Goal: Transaction & Acquisition: Purchase product/service

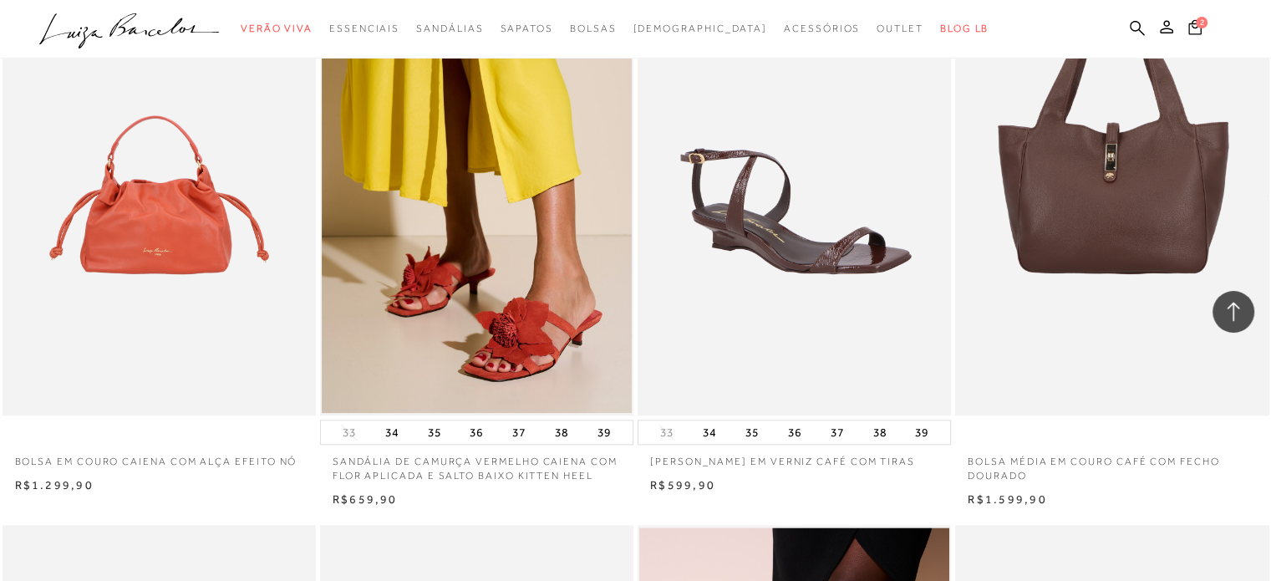
scroll to position [1942, 0]
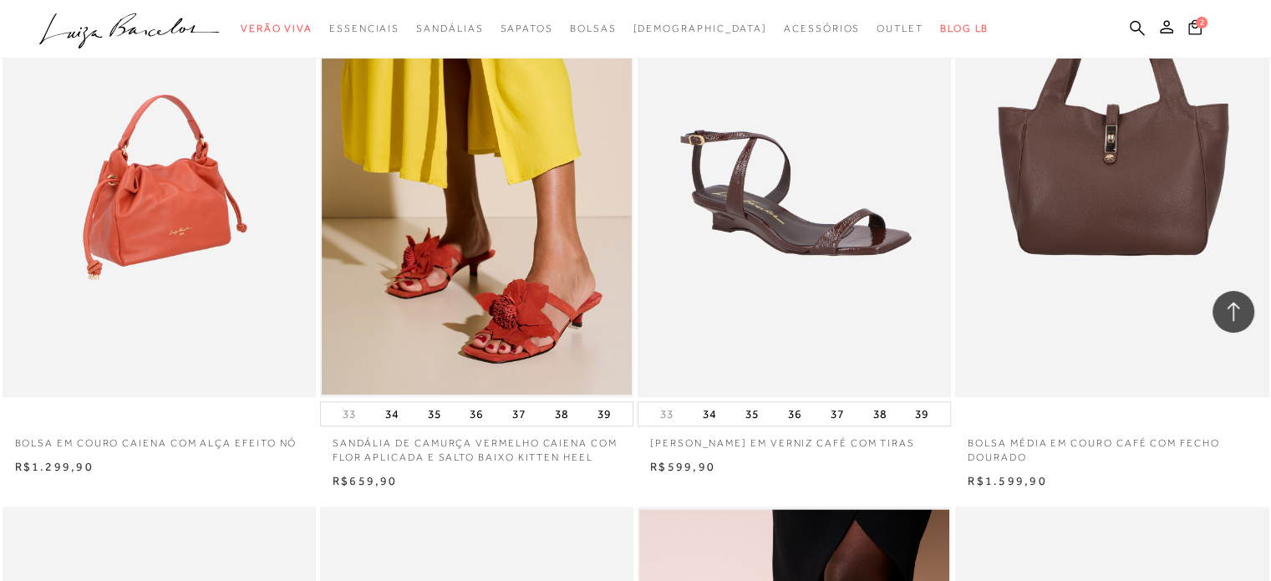
click at [190, 187] on img at bounding box center [160, 161] width 312 height 471
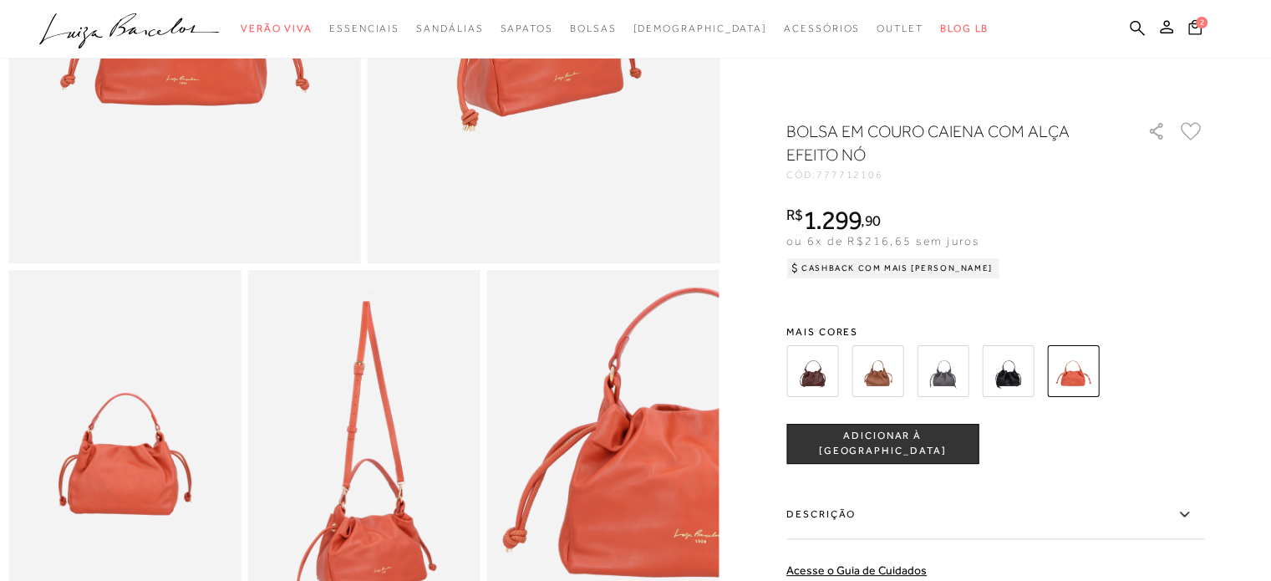
scroll to position [489, 0]
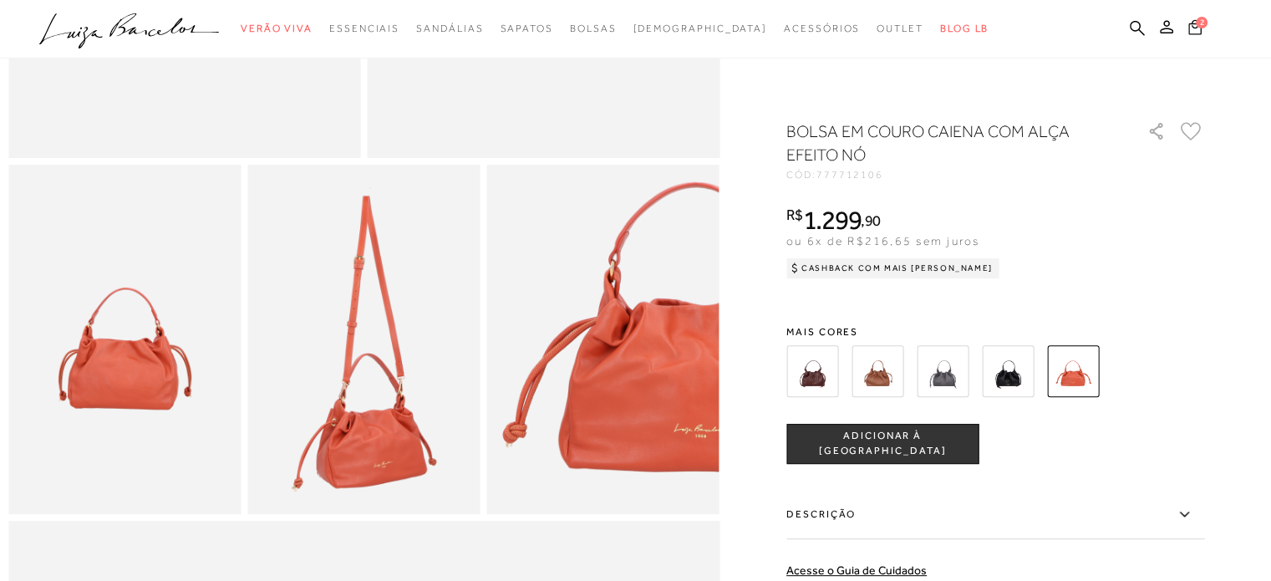
click at [1194, 24] on icon at bounding box center [1194, 27] width 13 height 16
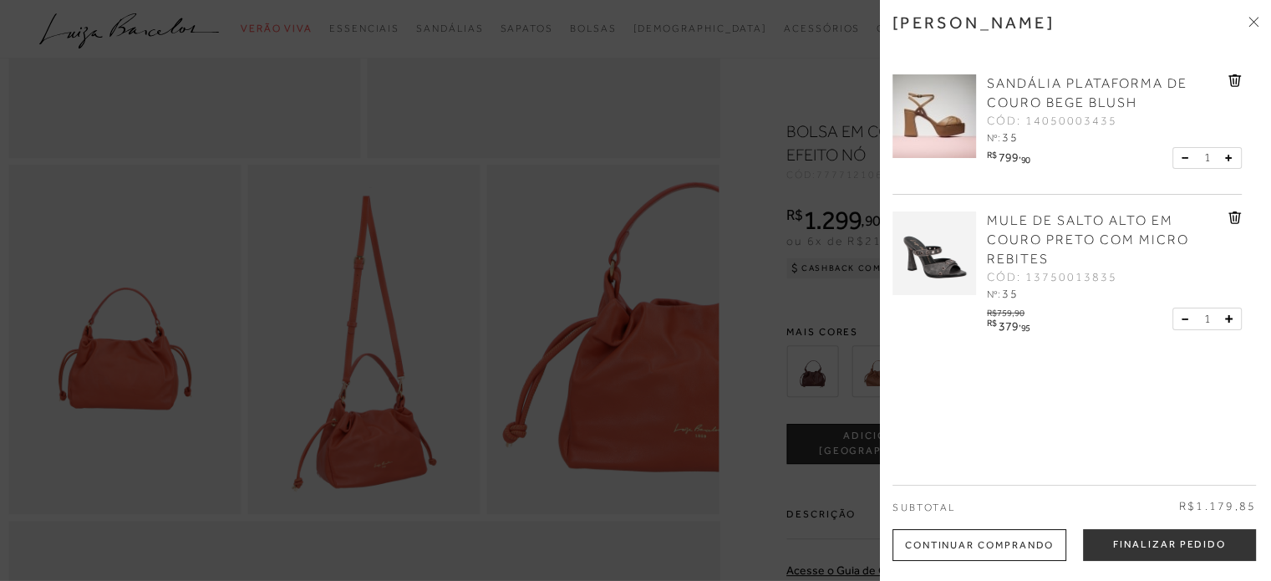
click at [933, 120] on img at bounding box center [935, 116] width 84 height 84
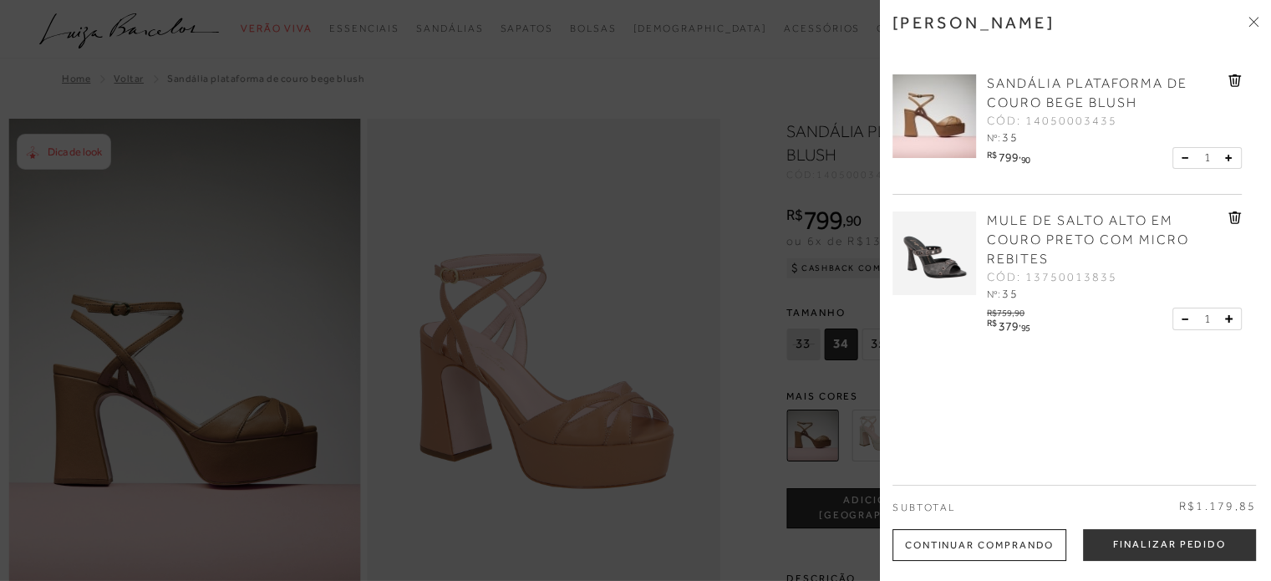
click at [682, 295] on div at bounding box center [635, 290] width 1271 height 581
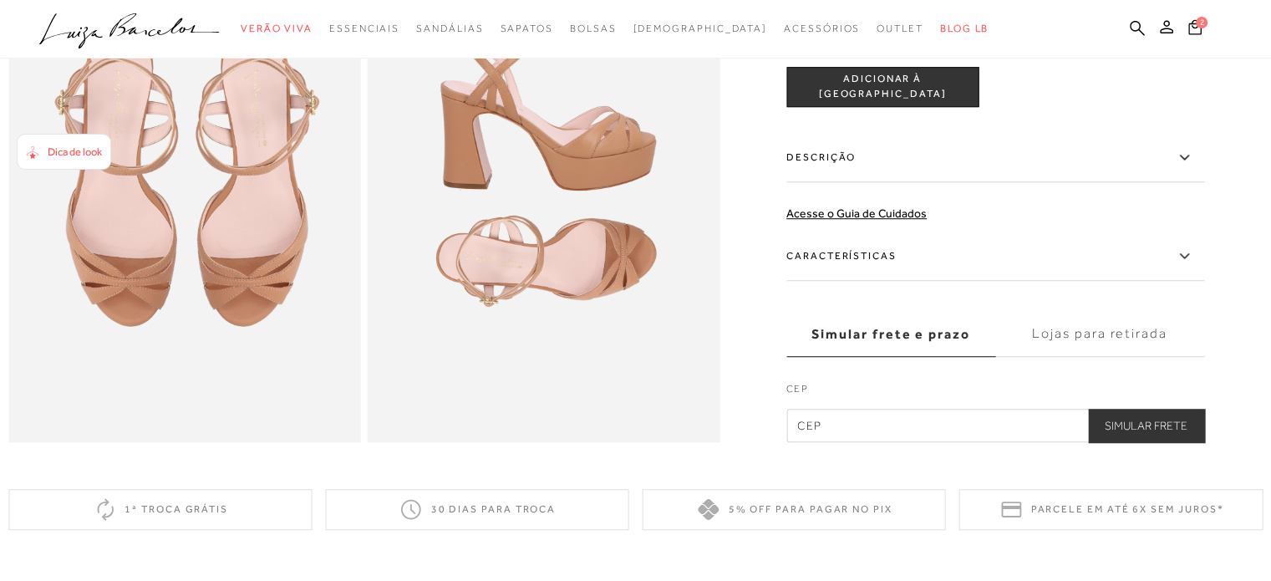
scroll to position [1146, 0]
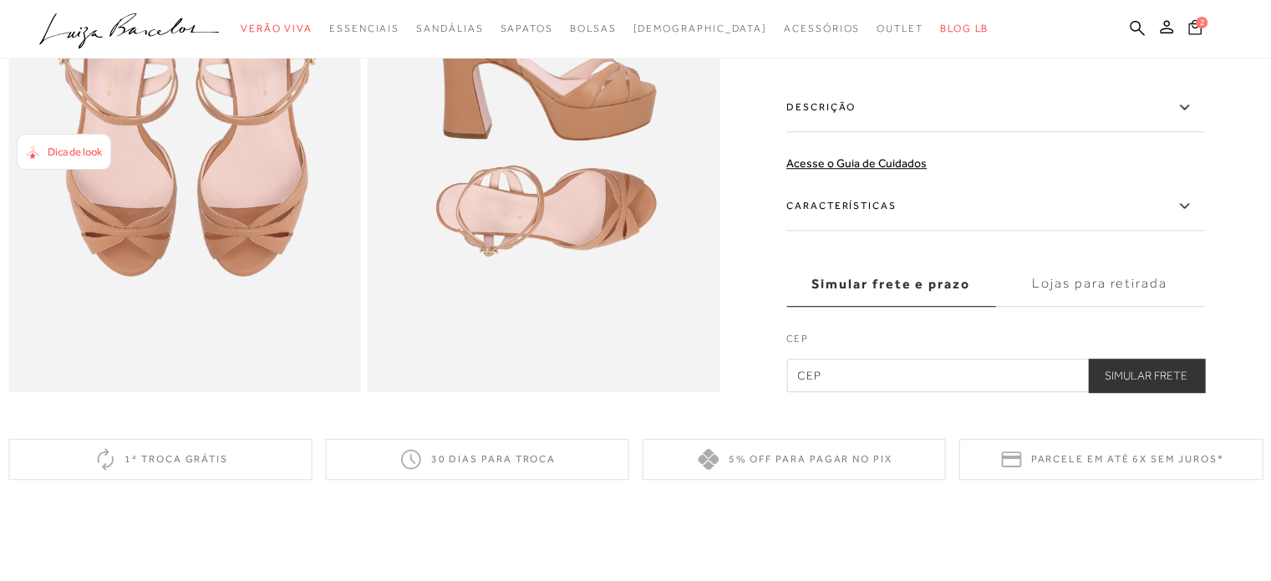
click at [1197, 29] on icon at bounding box center [1194, 27] width 13 height 16
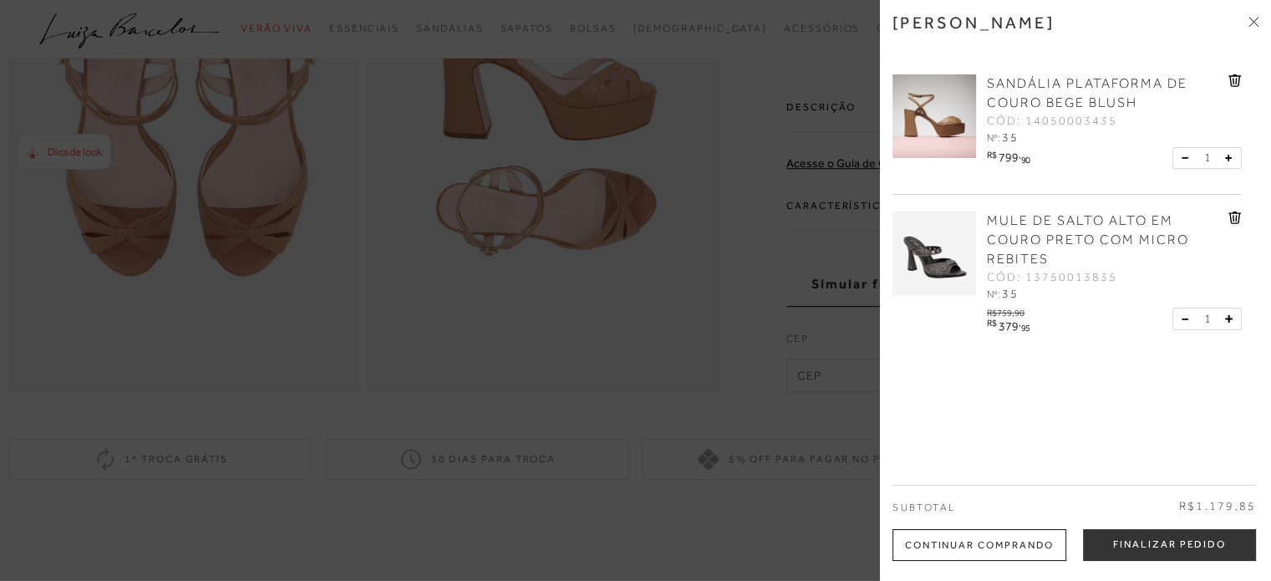
click at [949, 260] on img at bounding box center [935, 253] width 84 height 84
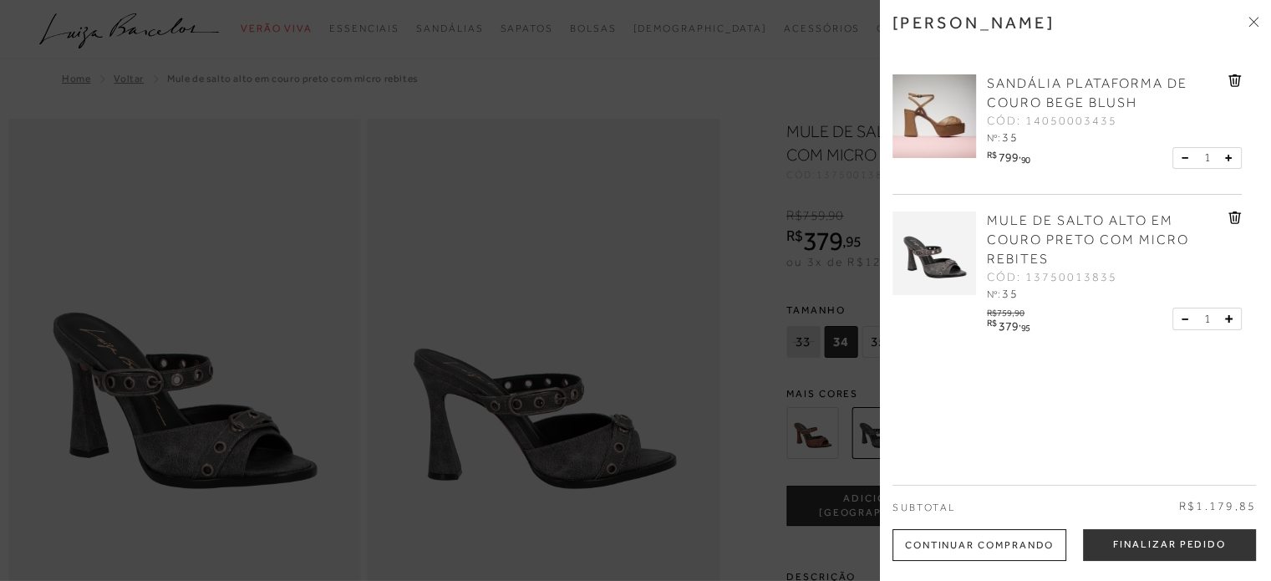
click at [762, 362] on div at bounding box center [635, 290] width 1271 height 581
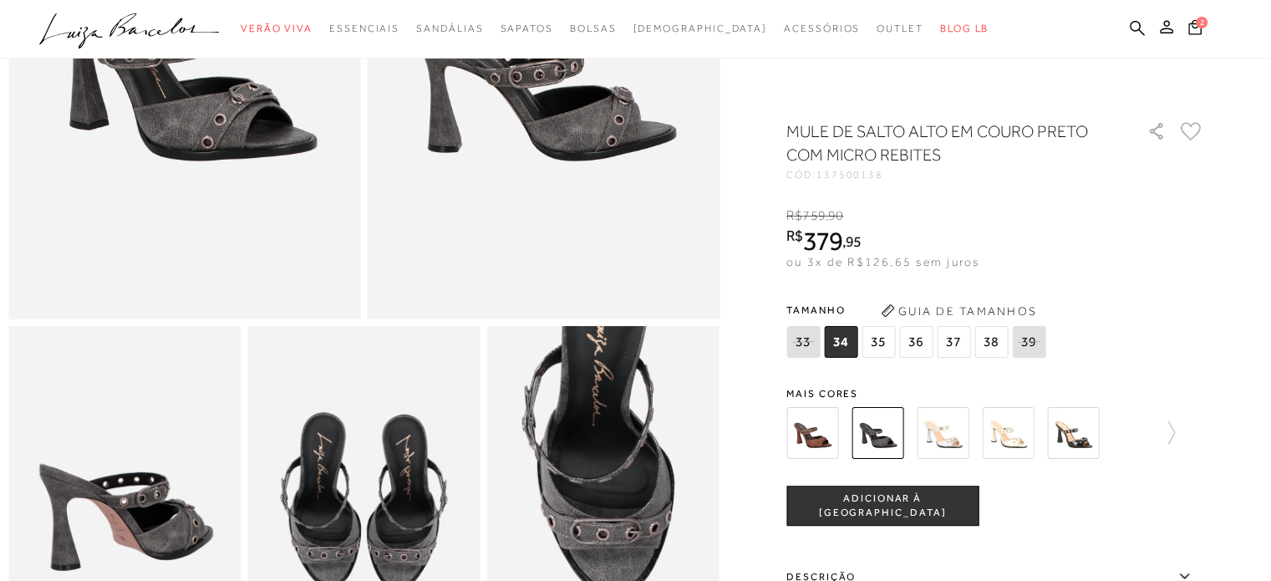
scroll to position [394, 0]
